Goal: Use online tool/utility: Utilize a website feature to perform a specific function

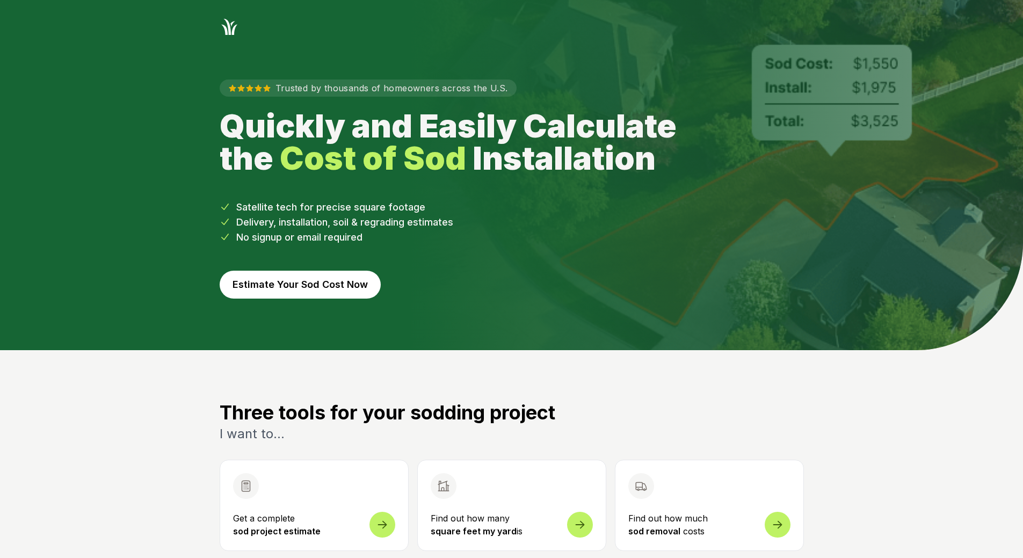
click at [348, 285] on button "Estimate Your Sod Cost Now" at bounding box center [300, 285] width 161 height 28
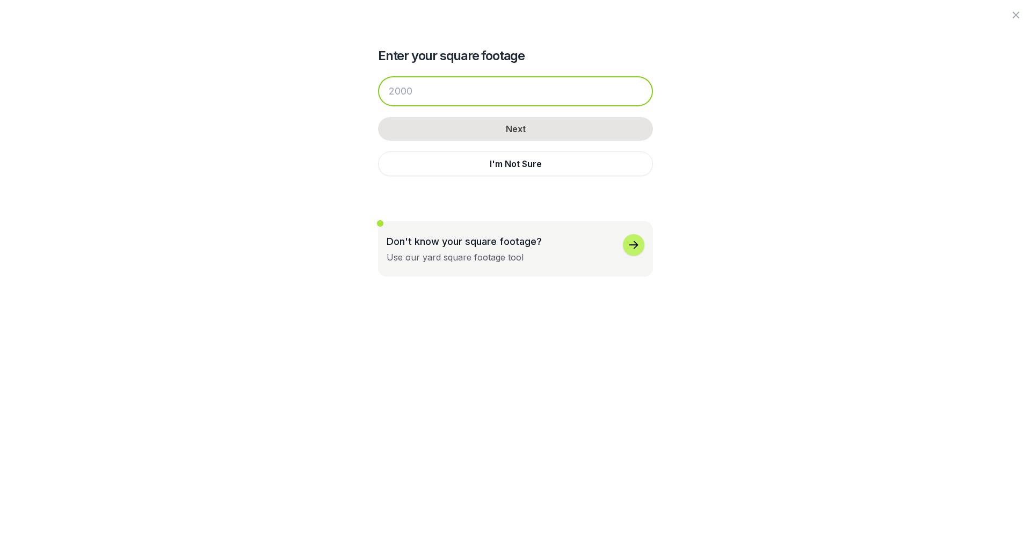
click at [497, 105] on input "number" at bounding box center [515, 91] width 275 height 30
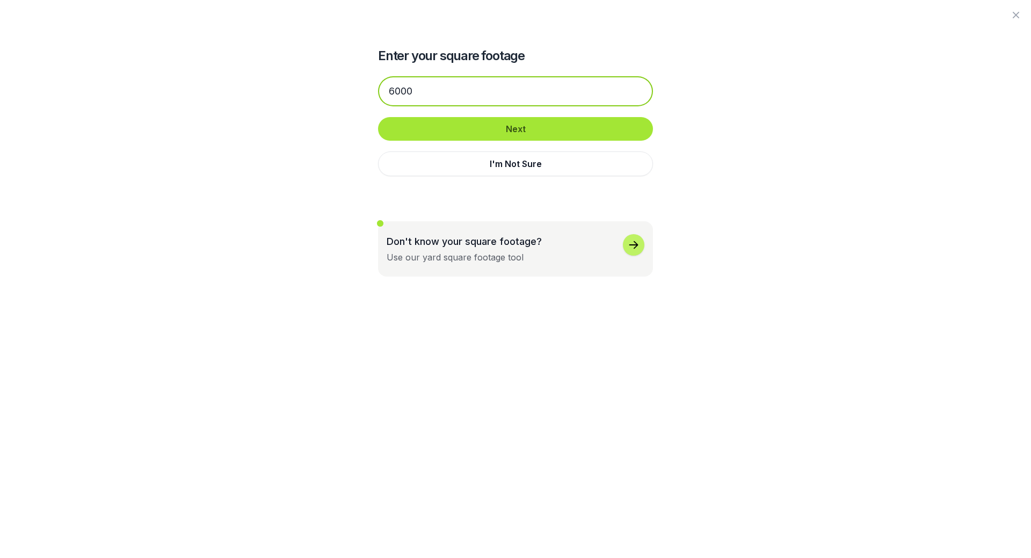
type input "6000"
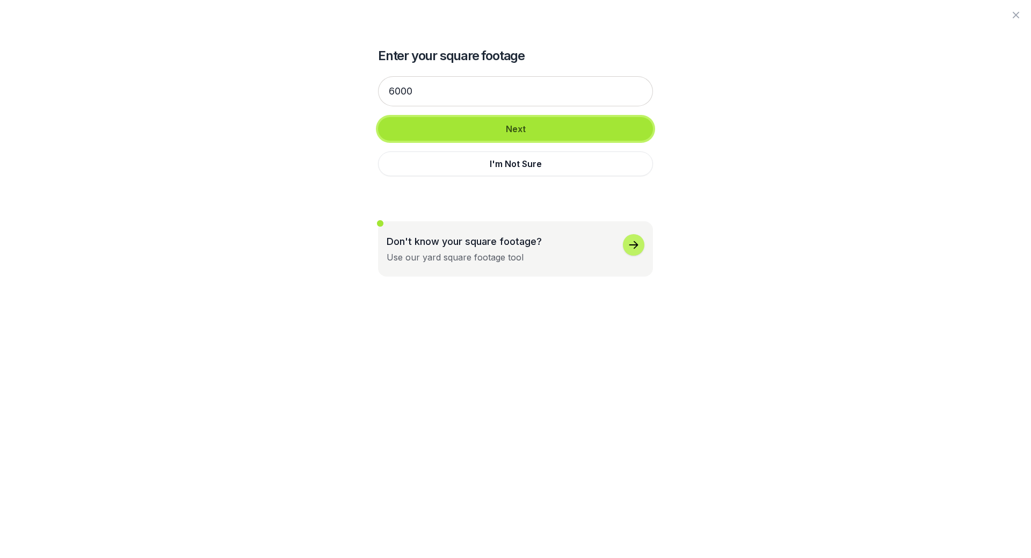
click at [558, 133] on button "Next" at bounding box center [515, 129] width 275 height 24
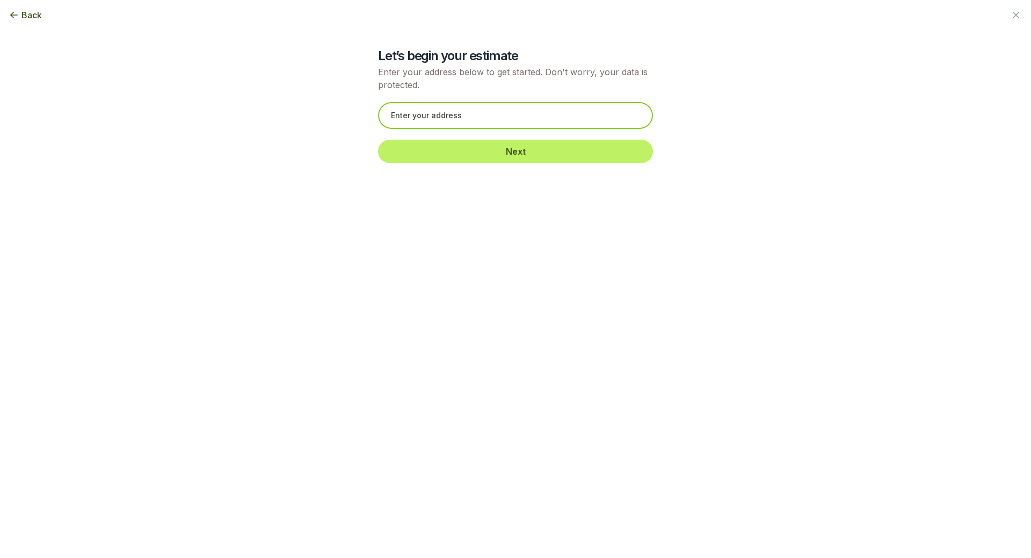
click at [555, 122] on input "text" at bounding box center [515, 115] width 275 height 27
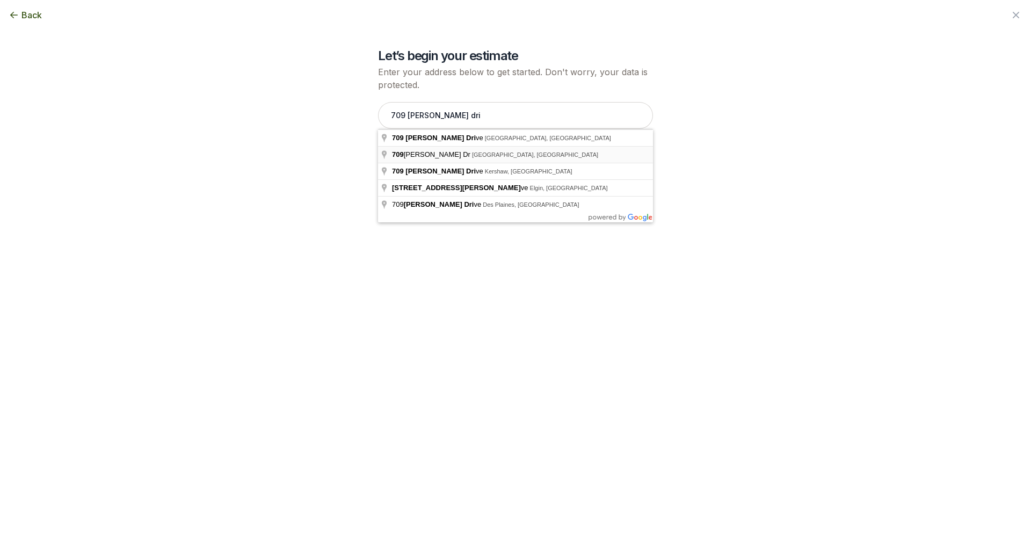
type input "[STREET_ADDRESS][PERSON_NAME]"
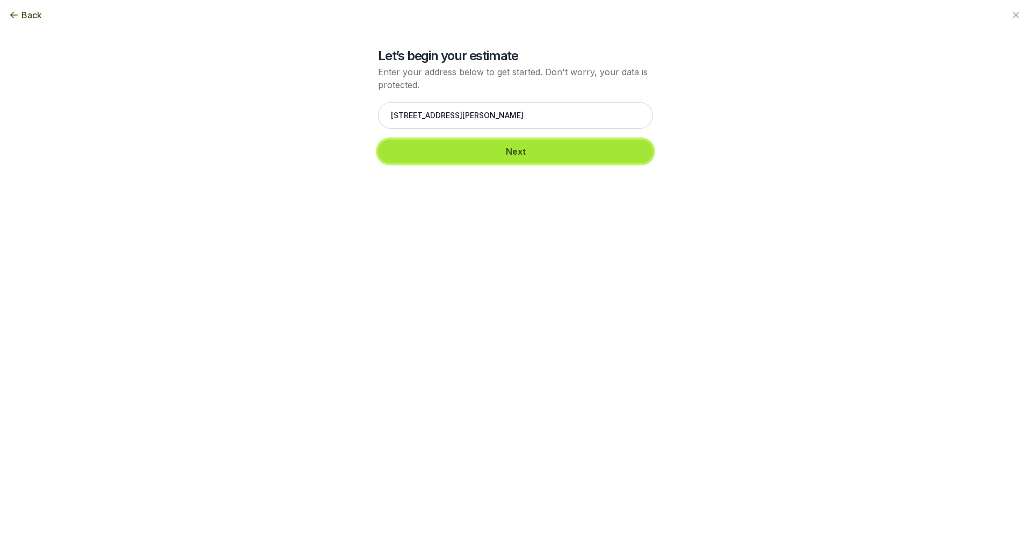
click at [542, 143] on button "Next" at bounding box center [515, 152] width 275 height 24
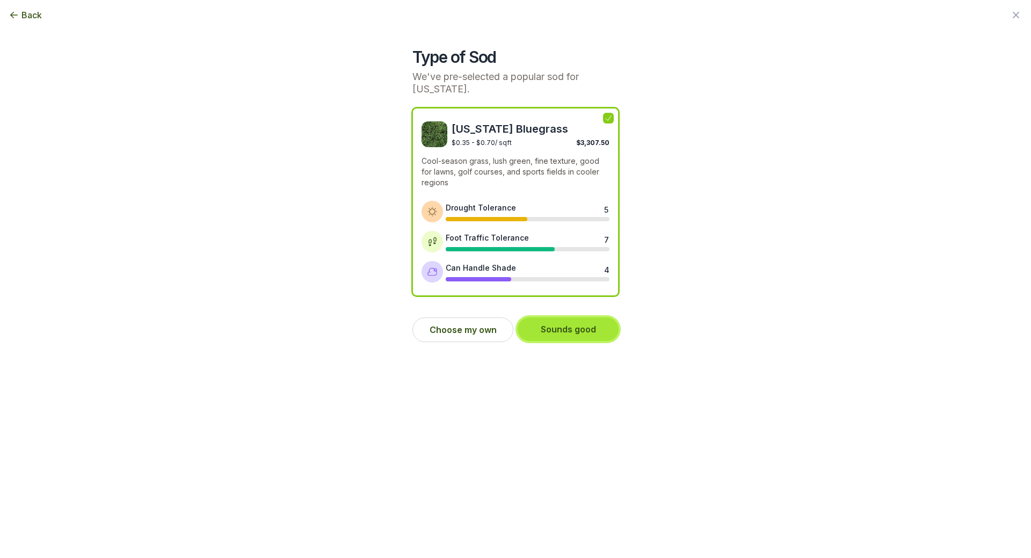
click at [579, 334] on button "Sounds good" at bounding box center [568, 329] width 101 height 24
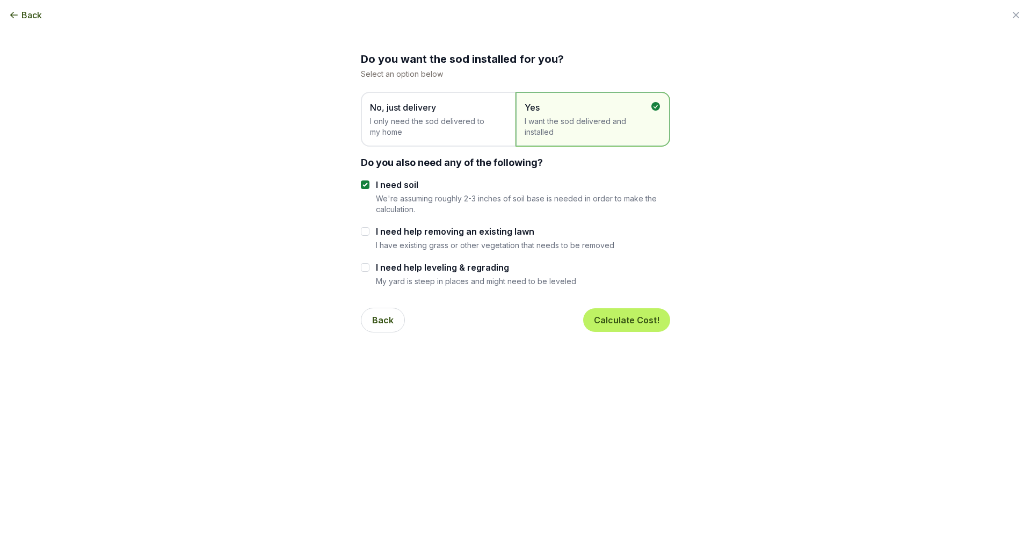
click at [365, 178] on div "Do you want the sod installed for you? Select an option below No, just delivery…" at bounding box center [515, 196] width 309 height 289
click at [365, 181] on input "I need soil" at bounding box center [365, 184] width 9 height 9
checkbox input "false"
click at [362, 269] on input "I need help leveling & regrading" at bounding box center [365, 267] width 9 height 9
checkbox input "true"
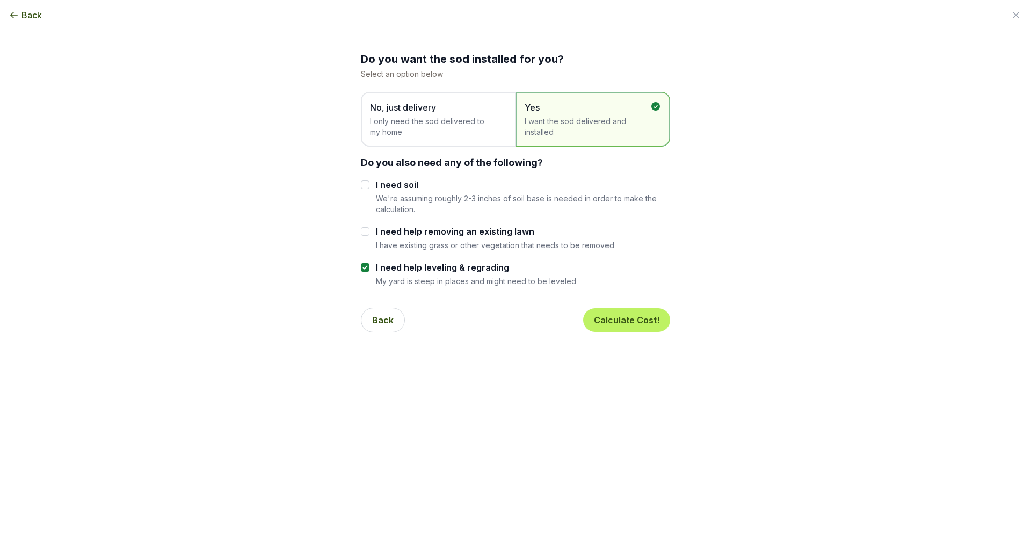
click at [367, 236] on div at bounding box center [365, 231] width 9 height 13
click at [367, 229] on input "I need help removing an existing lawn" at bounding box center [365, 231] width 9 height 9
checkbox input "true"
click at [366, 177] on div "Do you want the sod installed for you? Select an option below No, just delivery…" at bounding box center [515, 196] width 309 height 289
click at [366, 181] on input "I need soil" at bounding box center [365, 184] width 9 height 9
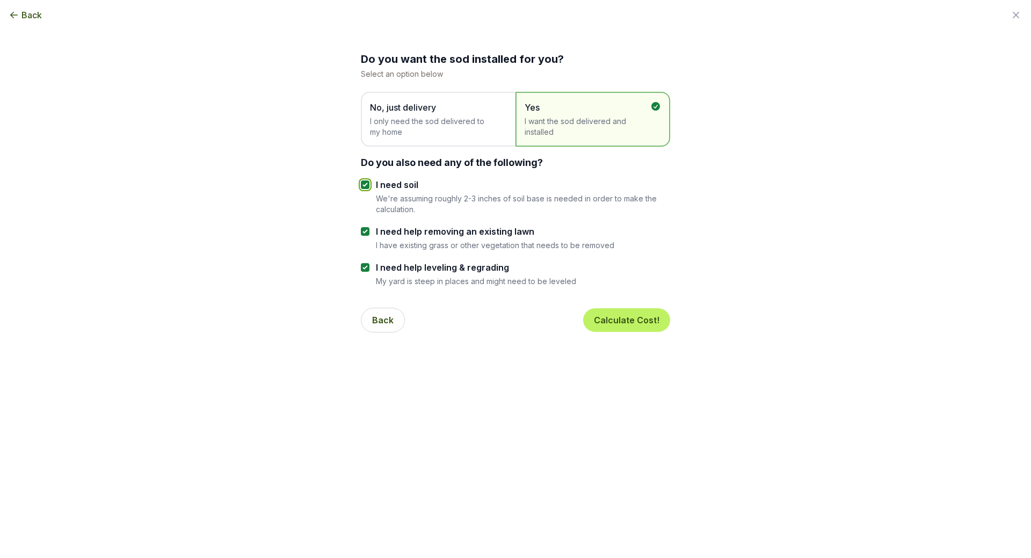
checkbox input "true"
click at [601, 316] on button "Calculate Cost!" at bounding box center [626, 320] width 87 height 24
